Goal: Register for event/course

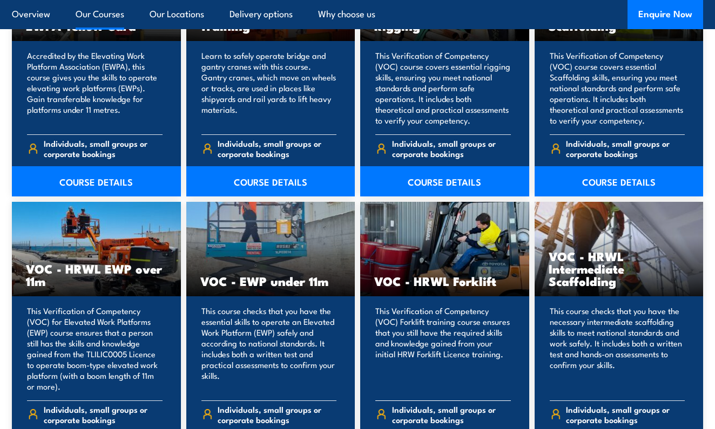
scroll to position [1219, 0]
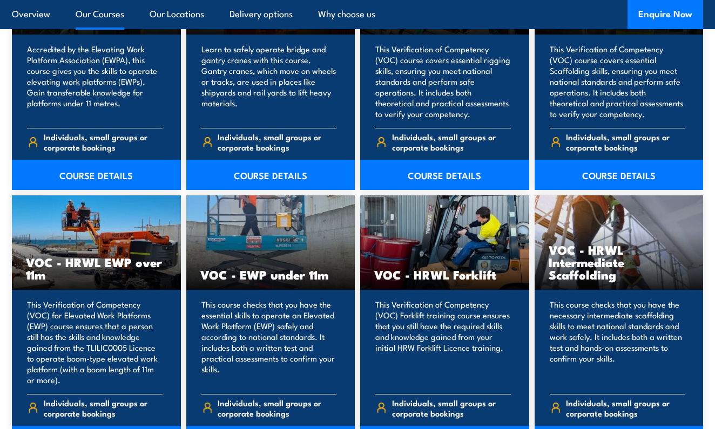
click at [415, 317] on p "This Verification of Competency (VOC) Forklift training course ensures that you…" at bounding box center [442, 342] width 135 height 86
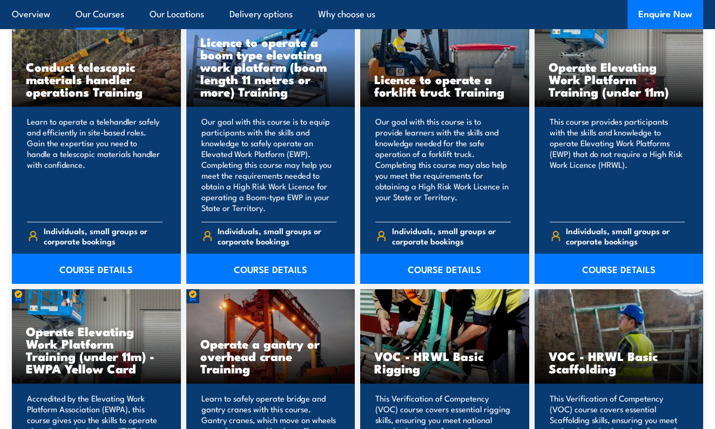
scroll to position [786, 0]
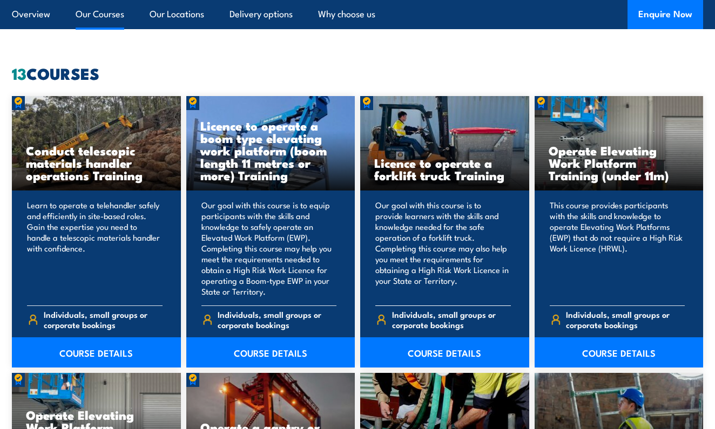
click at [464, 314] on span "Individuals, small groups or corporate bookings" at bounding box center [451, 319] width 119 height 21
click at [435, 355] on link "COURSE DETAILS" at bounding box center [444, 352] width 169 height 30
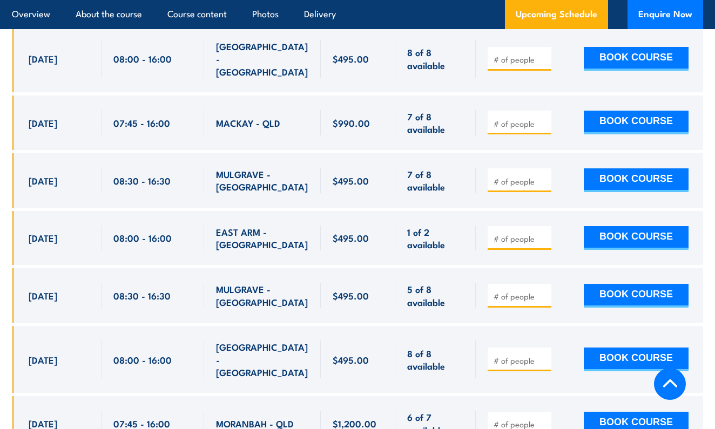
scroll to position [2280, 0]
drag, startPoint x: 90, startPoint y: 178, endPoint x: 154, endPoint y: 181, distance: 64.9
click at [154, 211] on div "[DATE] 08:00 - 08:00" at bounding box center [357, 238] width 691 height 55
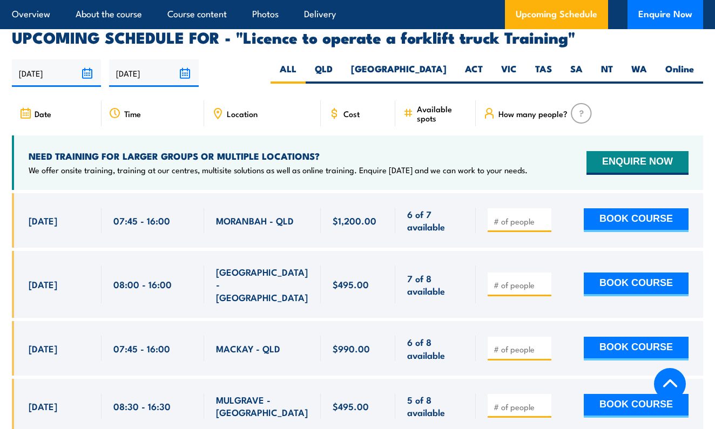
scroll to position [1750, 0]
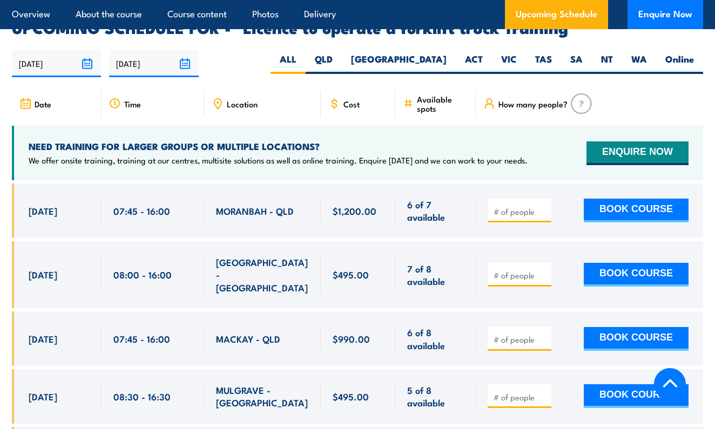
click at [253, 99] on span "Location" at bounding box center [242, 103] width 31 height 9
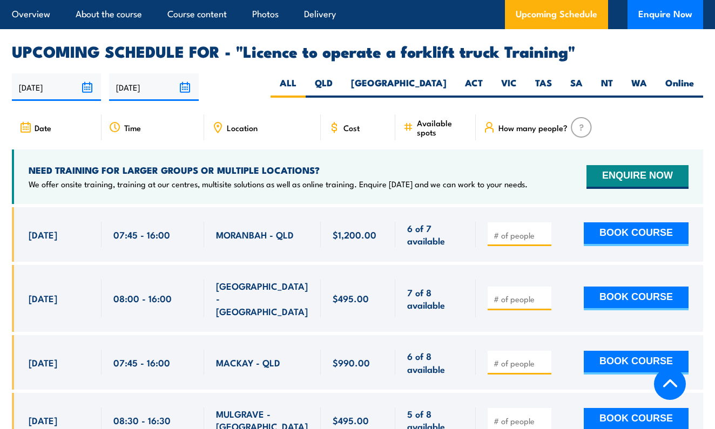
scroll to position [1697, 0]
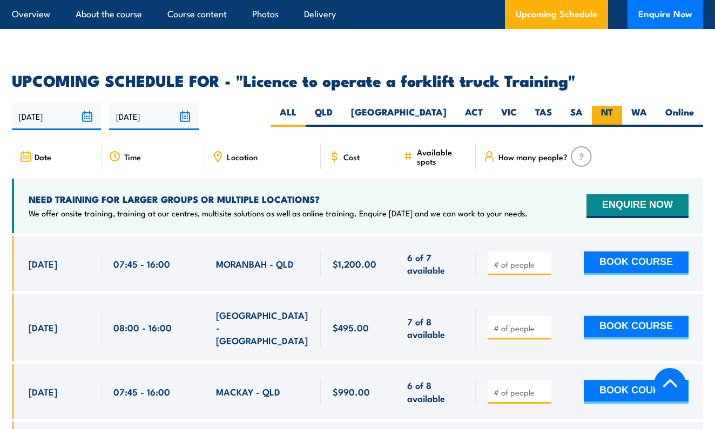
click at [611, 106] on label "NT" at bounding box center [607, 116] width 30 height 21
click at [613, 106] on input "NT" at bounding box center [616, 109] width 7 height 7
radio input "true"
